Goal: Task Accomplishment & Management: Manage account settings

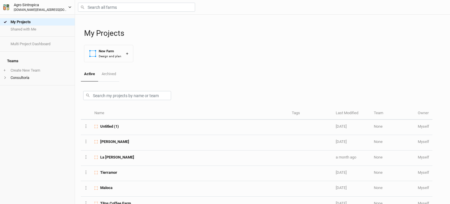
click at [71, 9] on button "Agro Sintropica [DOMAIN_NAME][EMAIL_ADDRESS][DOMAIN_NAME]" at bounding box center [37, 7] width 69 height 11
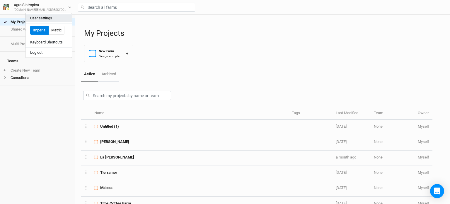
click at [46, 19] on button "User settings" at bounding box center [49, 18] width 46 height 8
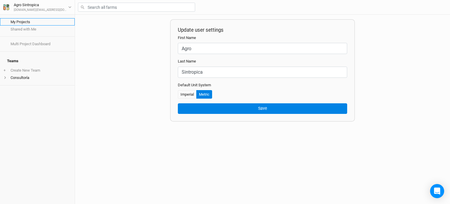
click at [41, 24] on link "My Projects" at bounding box center [37, 21] width 75 height 7
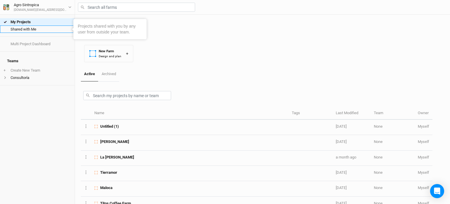
click at [39, 30] on link "Shared with Me" at bounding box center [37, 29] width 75 height 7
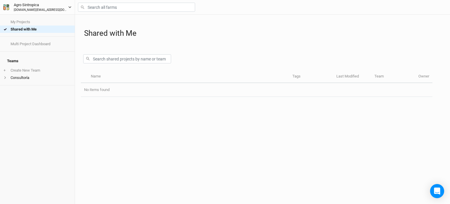
click at [15, 12] on div "[DOMAIN_NAME][EMAIL_ADDRESS][DOMAIN_NAME]" at bounding box center [41, 10] width 55 height 4
click at [20, 5] on div "Agro Sintropica" at bounding box center [41, 5] width 55 height 6
click at [5, 8] on icon "button" at bounding box center [5, 8] width 2 height 4
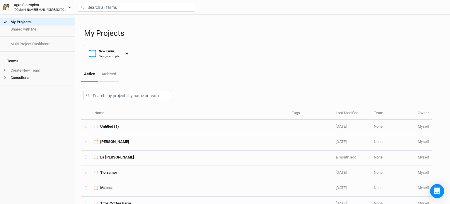
click at [68, 4] on button "Agro Sintropica [DOMAIN_NAME][EMAIL_ADDRESS][DOMAIN_NAME]" at bounding box center [37, 7] width 69 height 11
click at [57, 19] on button "User settings" at bounding box center [49, 18] width 46 height 8
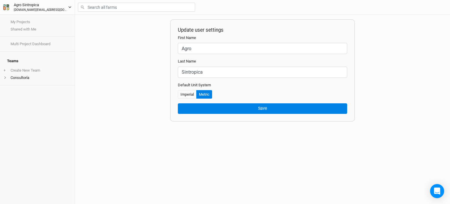
click at [67, 9] on button "Agro Sintropica [DOMAIN_NAME][EMAIL_ADDRESS][DOMAIN_NAME]" at bounding box center [37, 7] width 69 height 11
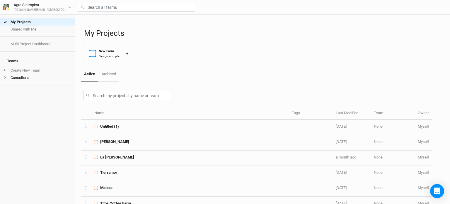
click at [11, 57] on h4 "Teams" at bounding box center [38, 61] width 68 height 12
click at [6, 76] on icon at bounding box center [5, 77] width 3 height 3
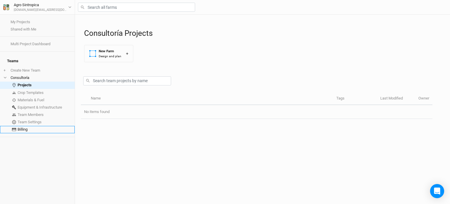
click at [23, 127] on link "Billing" at bounding box center [37, 129] width 75 height 7
